Goal: Task Accomplishment & Management: Use online tool/utility

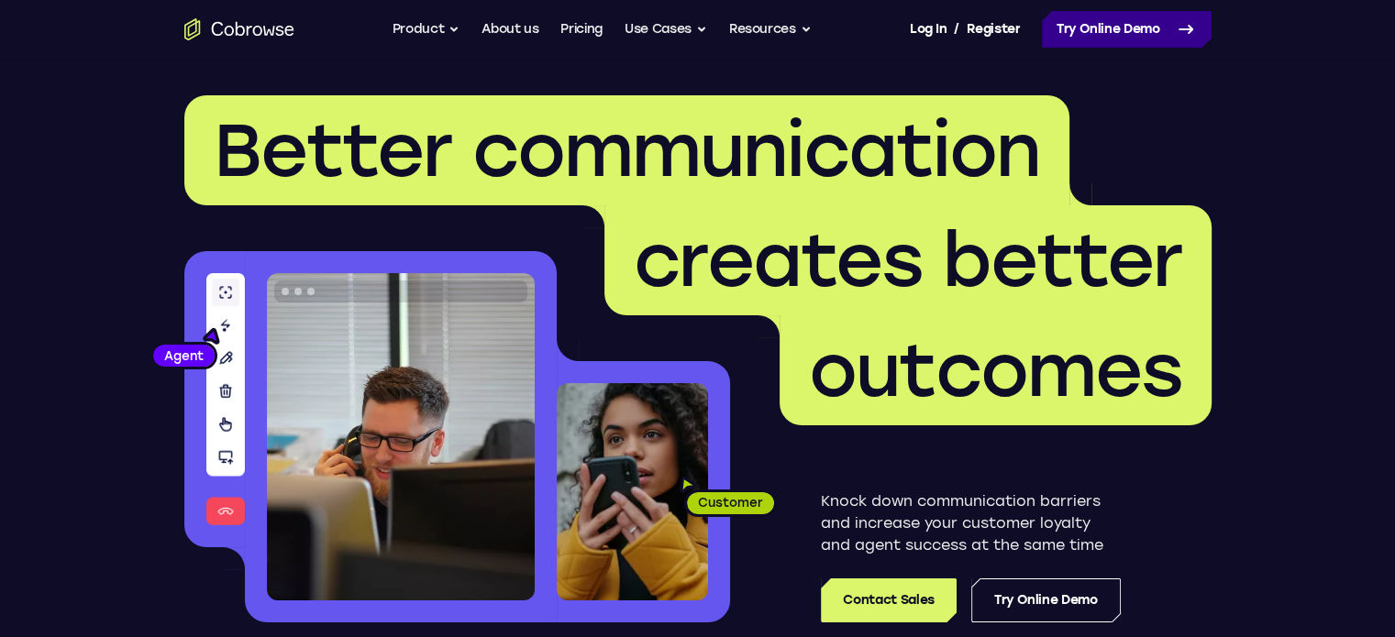
click at [1153, 39] on link "Try Online Demo" at bounding box center [1127, 29] width 170 height 37
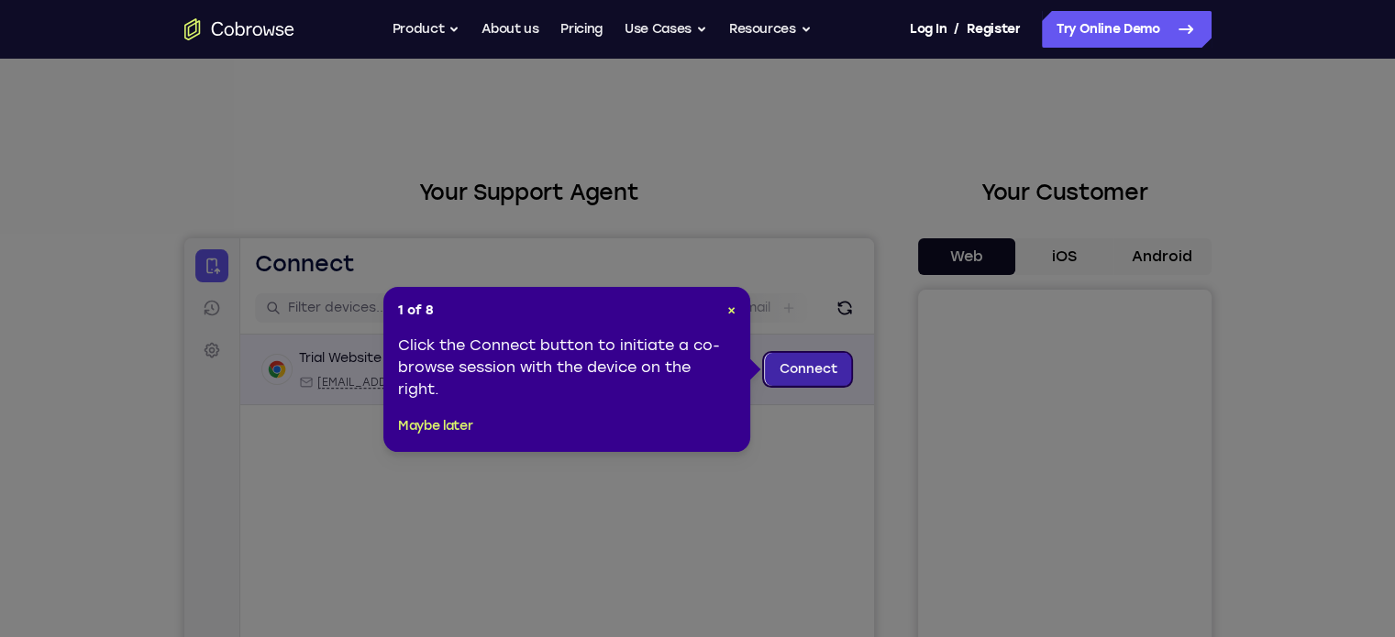
click at [824, 371] on link "Connect" at bounding box center [807, 369] width 87 height 33
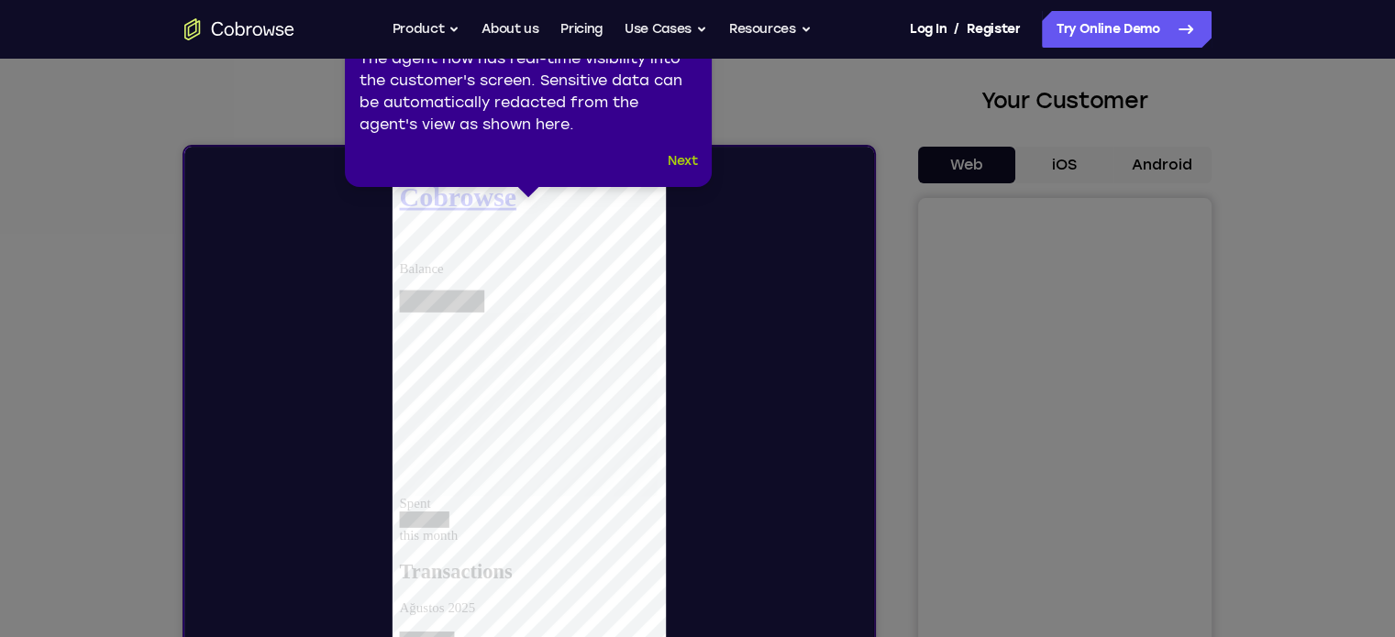
drag, startPoint x: 685, startPoint y: 164, endPoint x: 499, endPoint y: 27, distance: 231.4
click at [685, 164] on button "Next" at bounding box center [683, 161] width 30 height 22
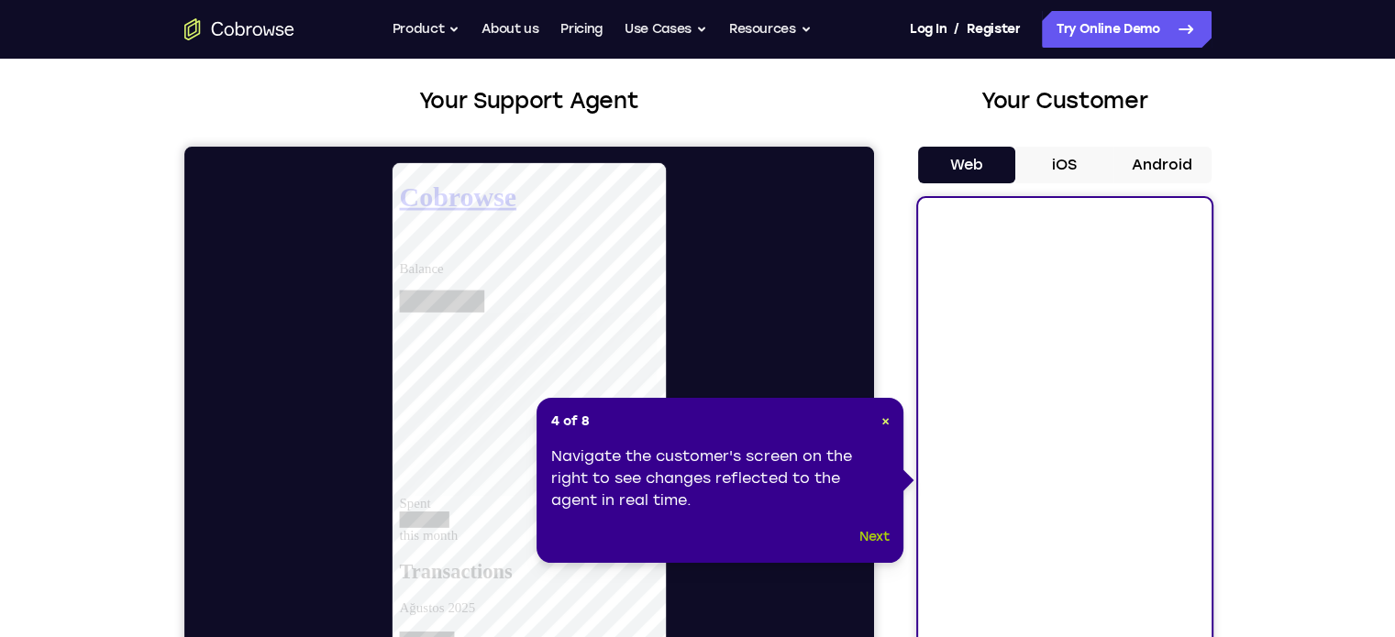
click at [879, 538] on button "Next" at bounding box center [874, 537] width 30 height 22
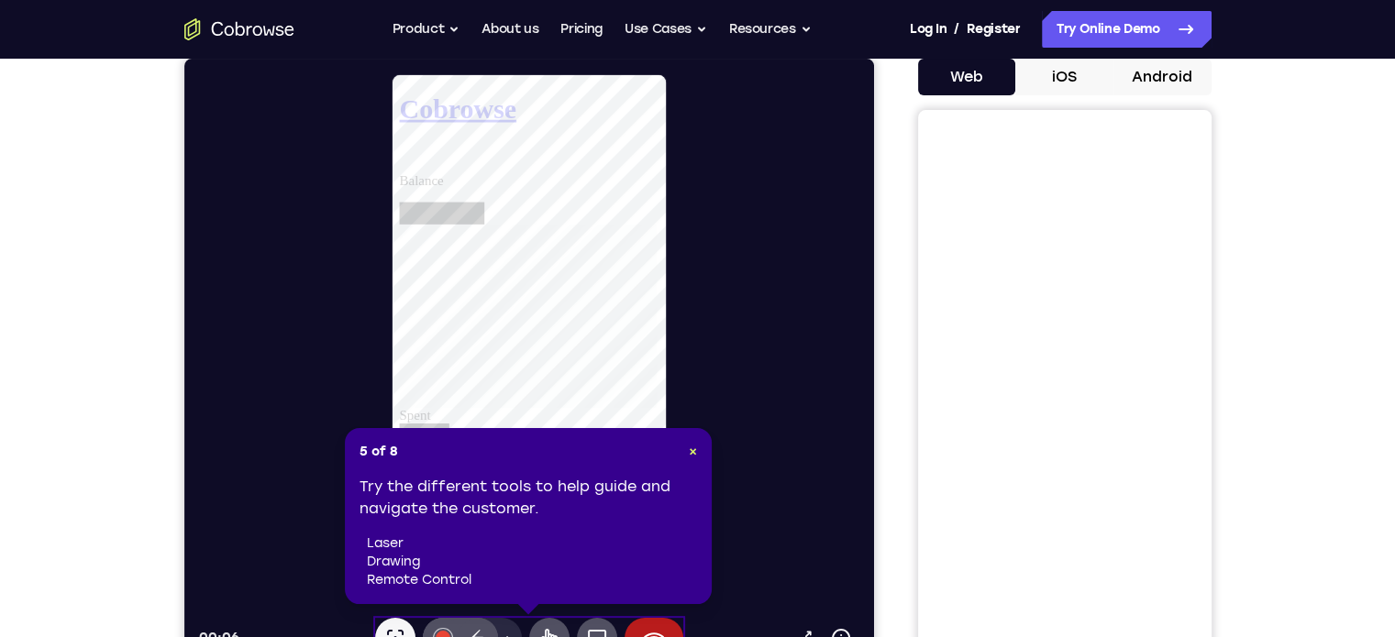
scroll to position [183, 0]
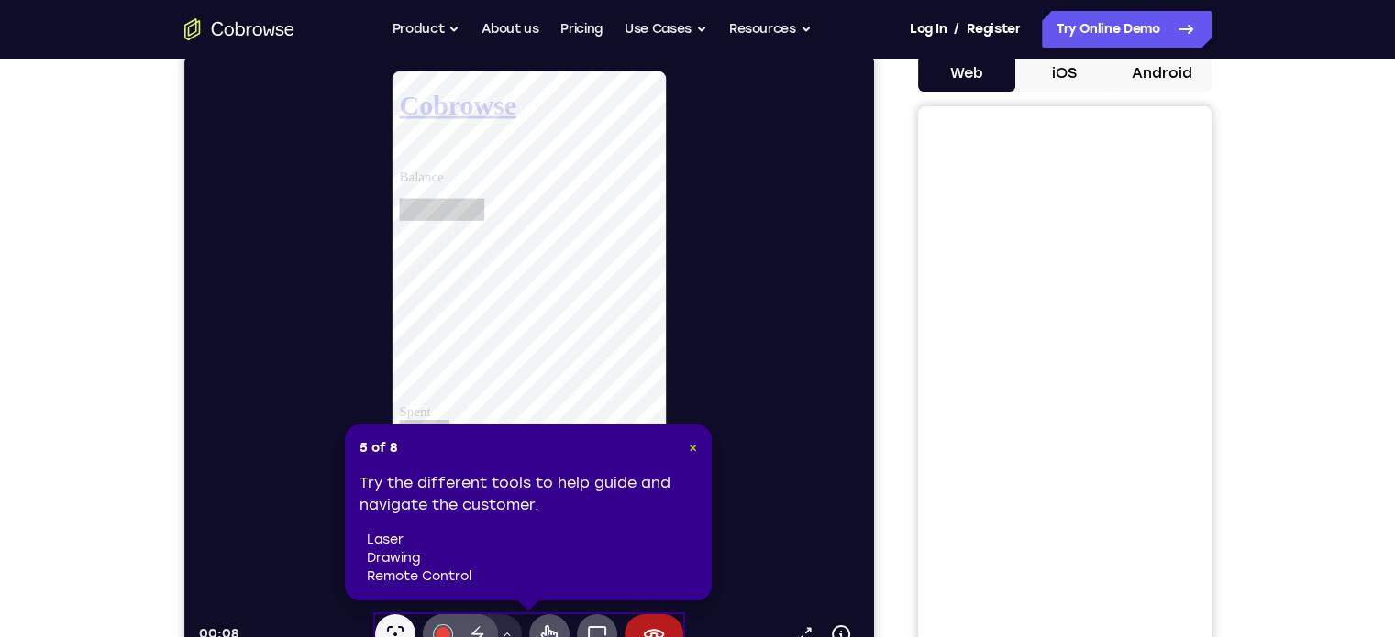
click at [690, 448] on span "×" at bounding box center [693, 448] width 8 height 16
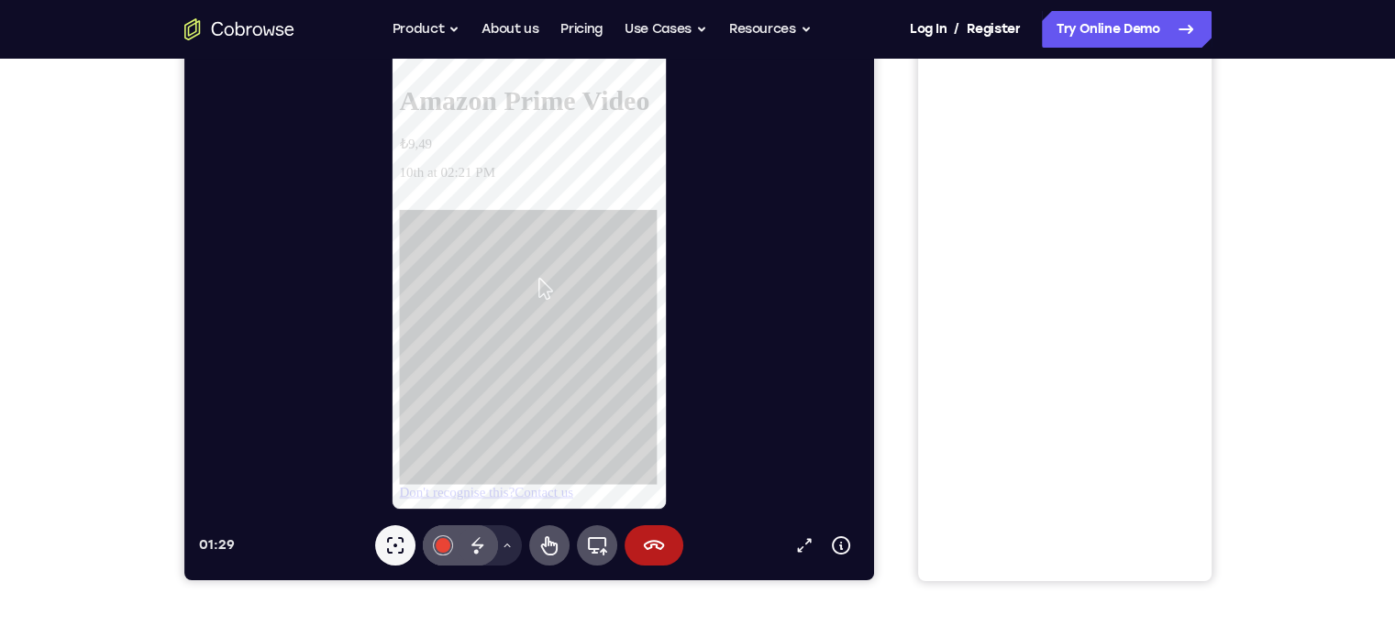
scroll to position [275, 0]
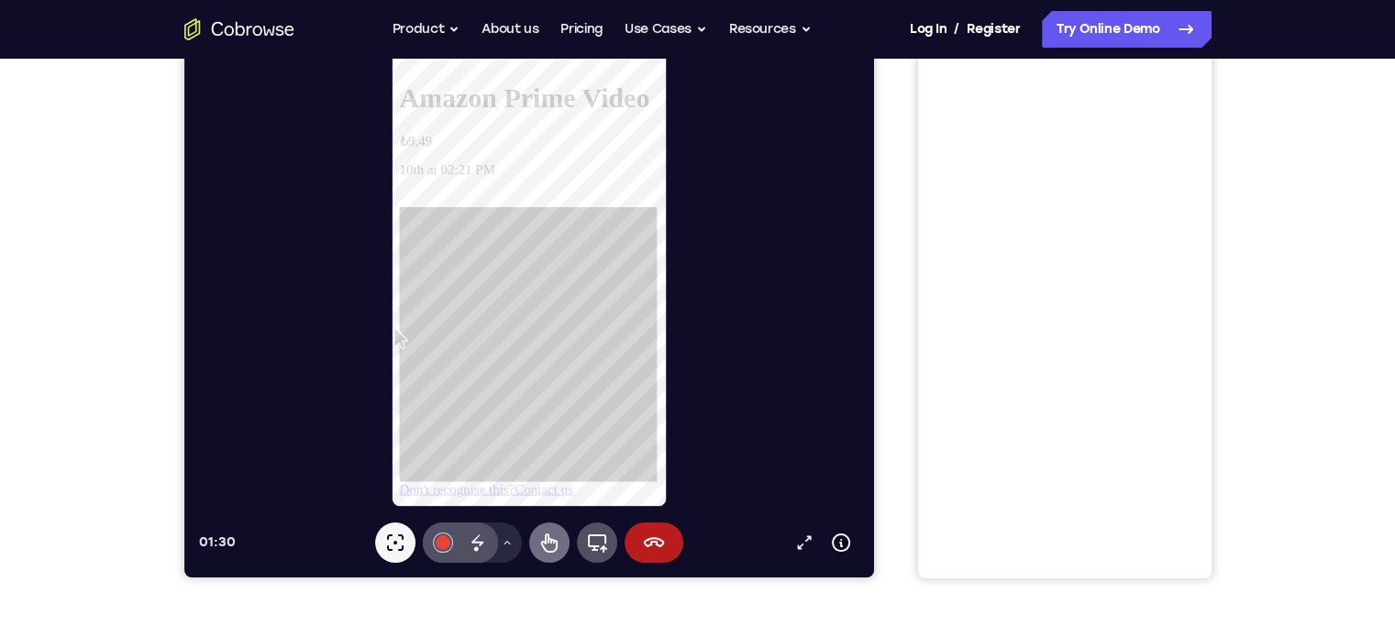
click at [545, 542] on icon at bounding box center [548, 543] width 17 height 19
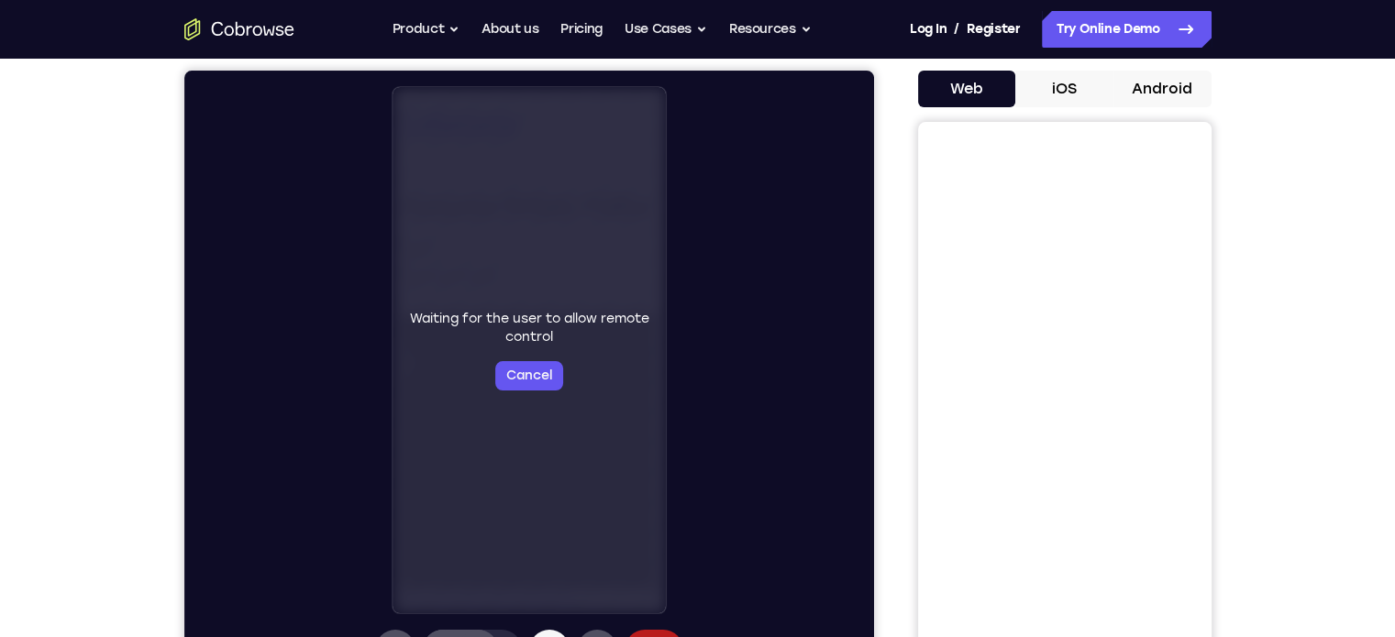
scroll to position [0, 0]
